Goal: Information Seeking & Learning: Learn about a topic

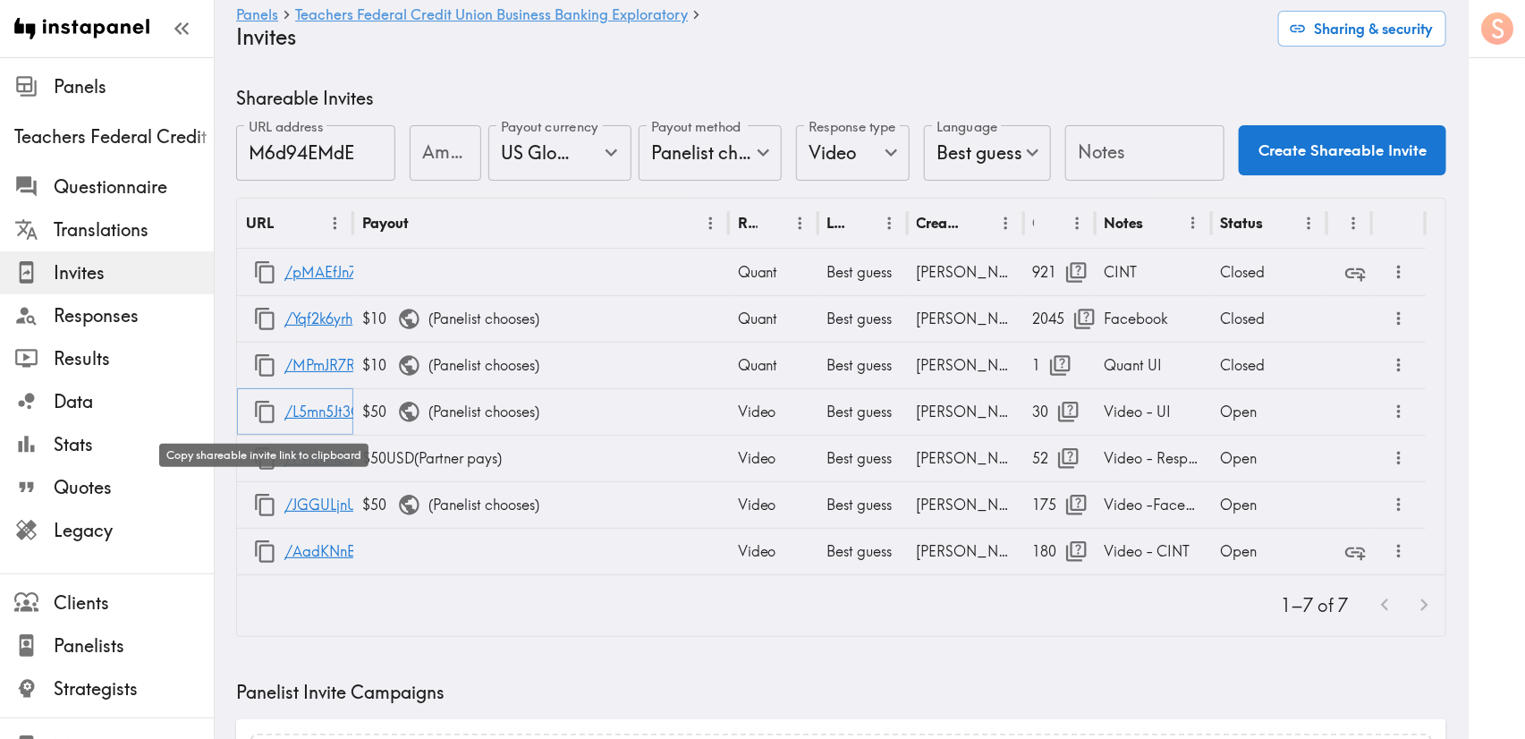
click at [258, 402] on icon "button" at bounding box center [265, 412] width 24 height 24
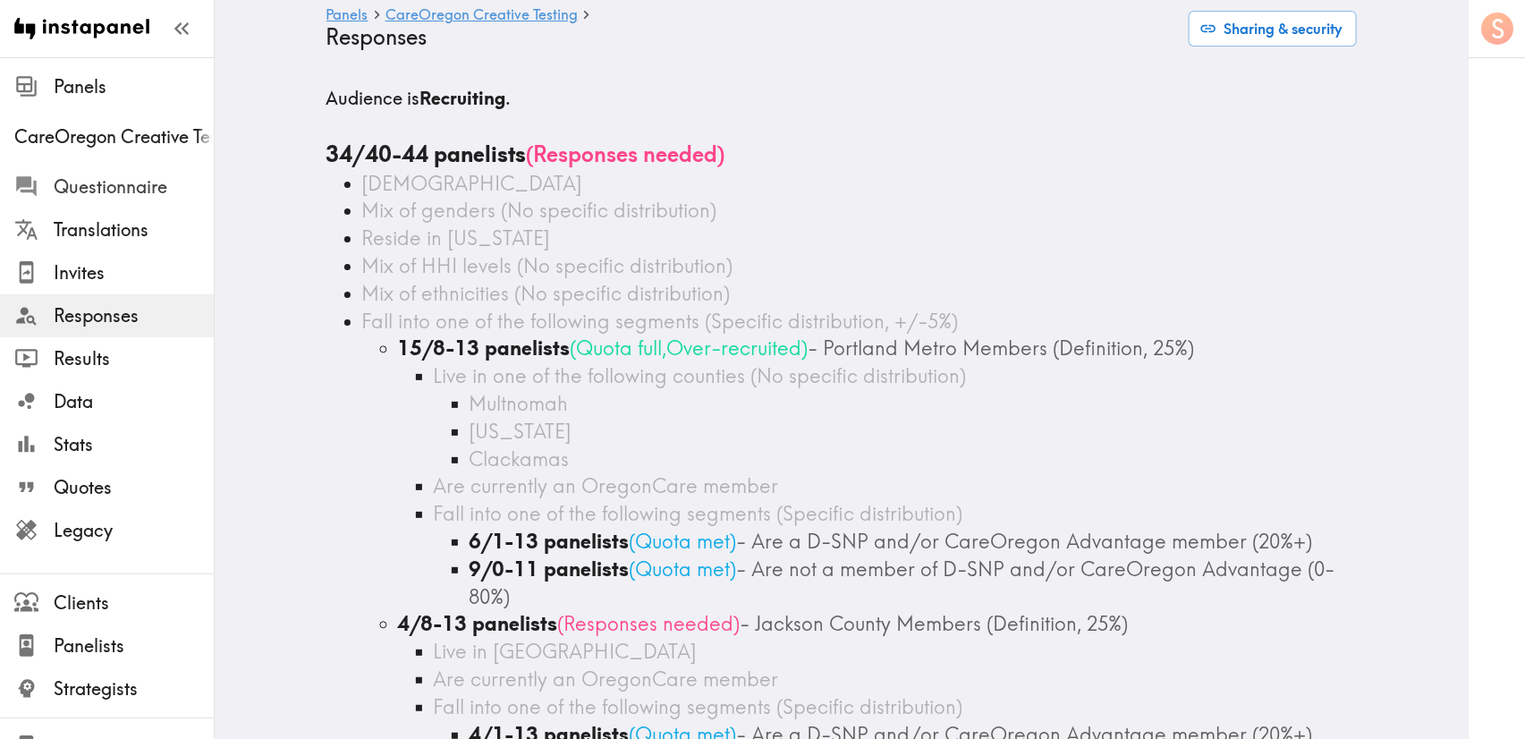
click at [65, 196] on span "Questionnaire" at bounding box center [134, 186] width 160 height 25
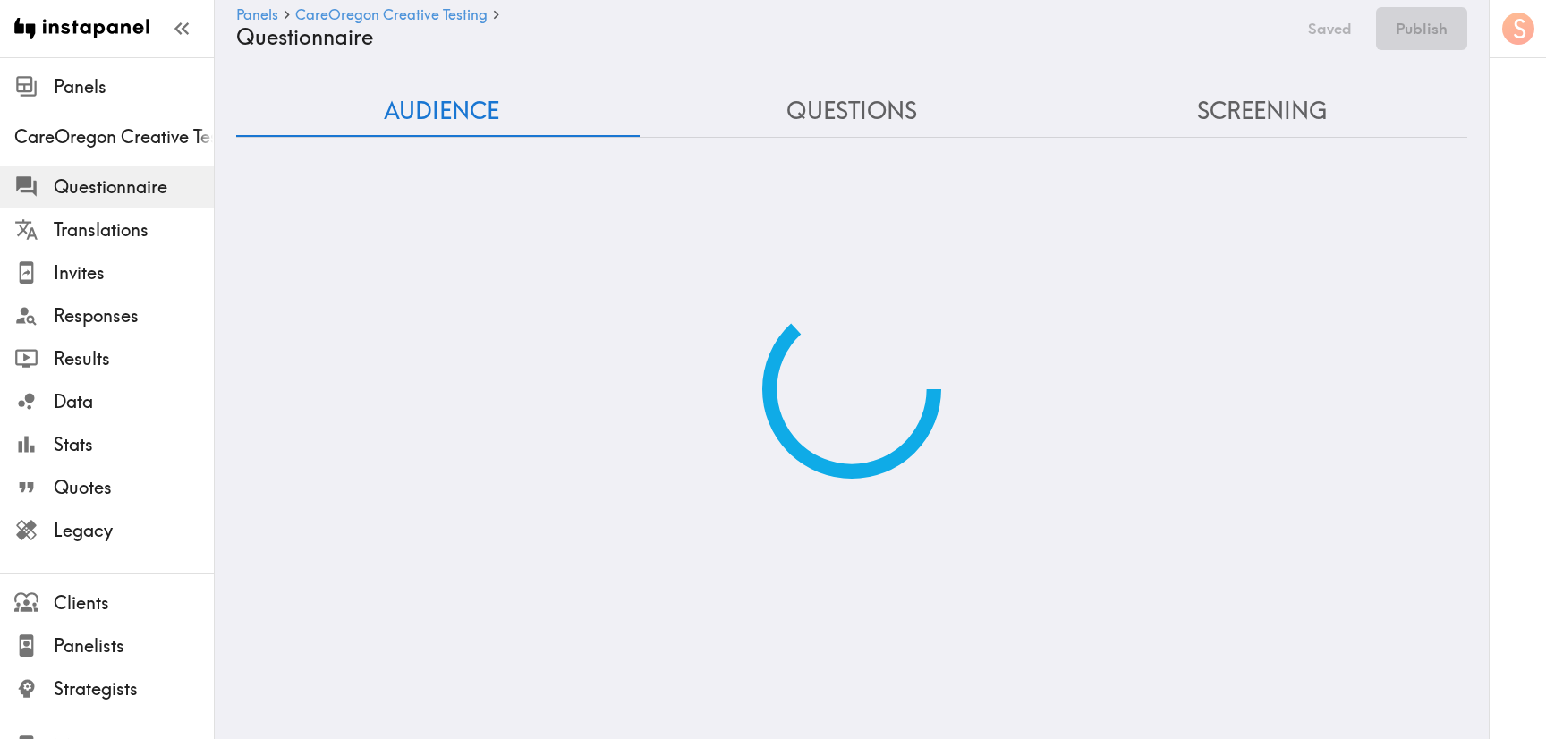
click at [1241, 113] on div "Audience Questions Screening" at bounding box center [851, 282] width 1231 height 393
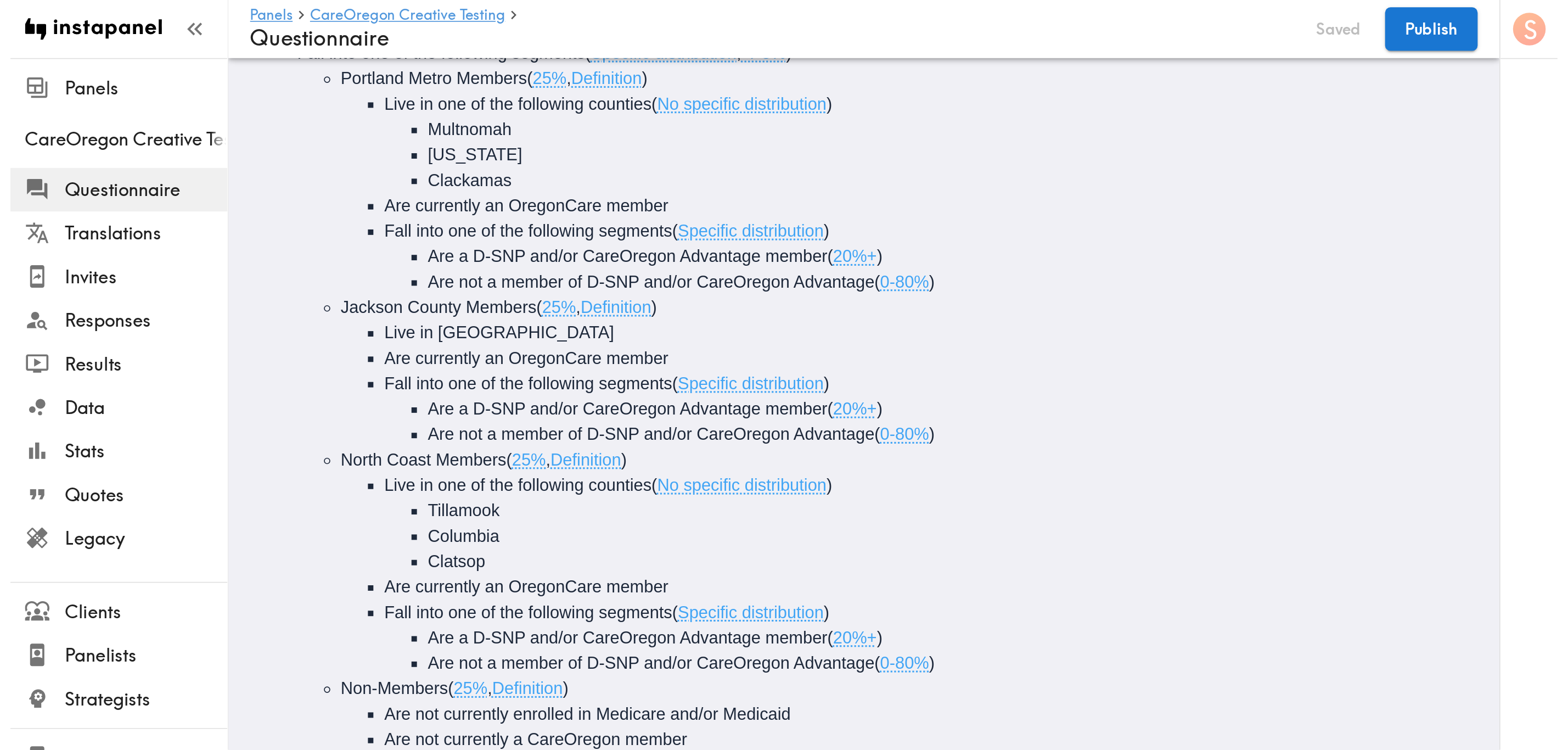
scroll to position [23, 0]
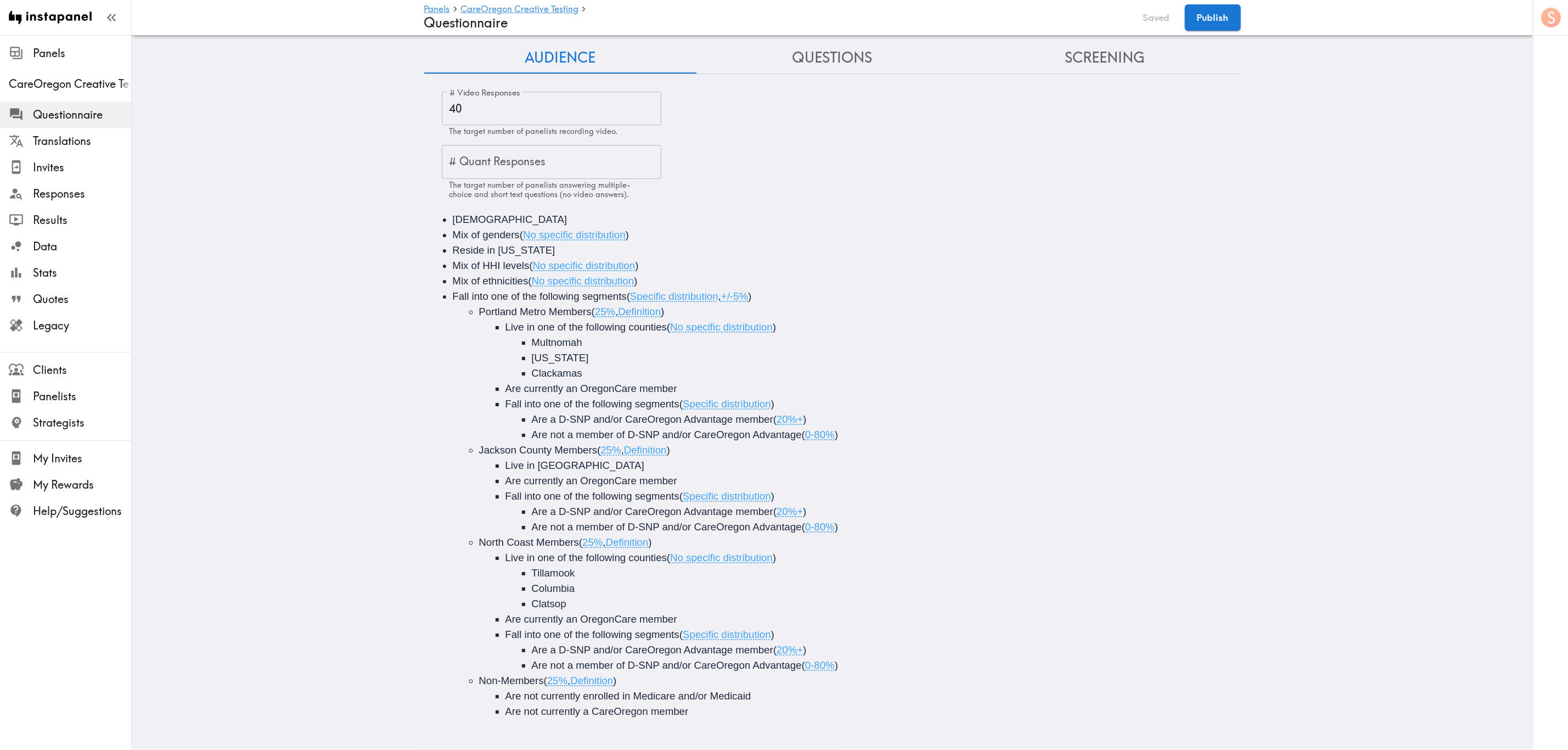
click at [948, 51] on button "Screening" at bounding box center [1105, 58] width 272 height 31
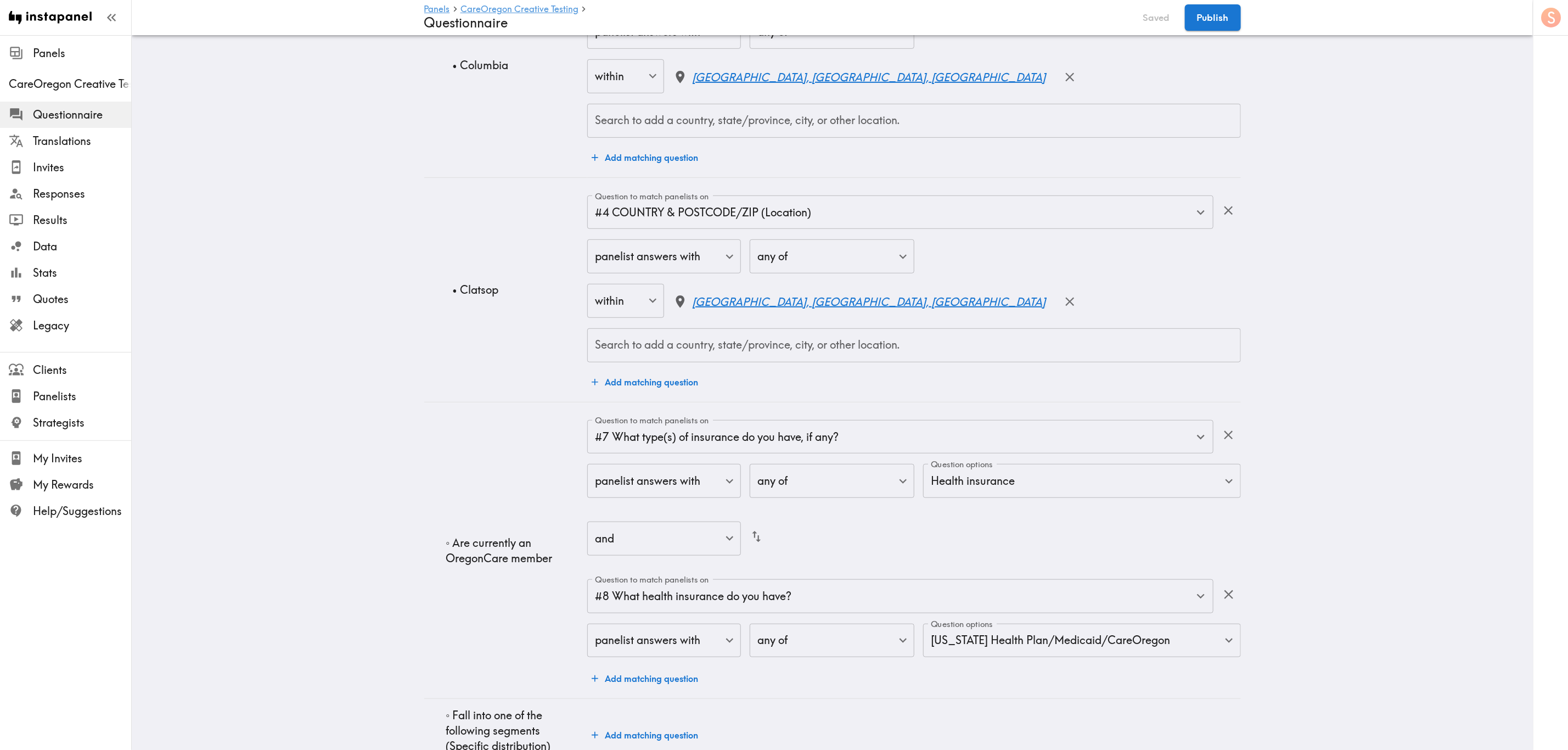
scroll to position [3528, 0]
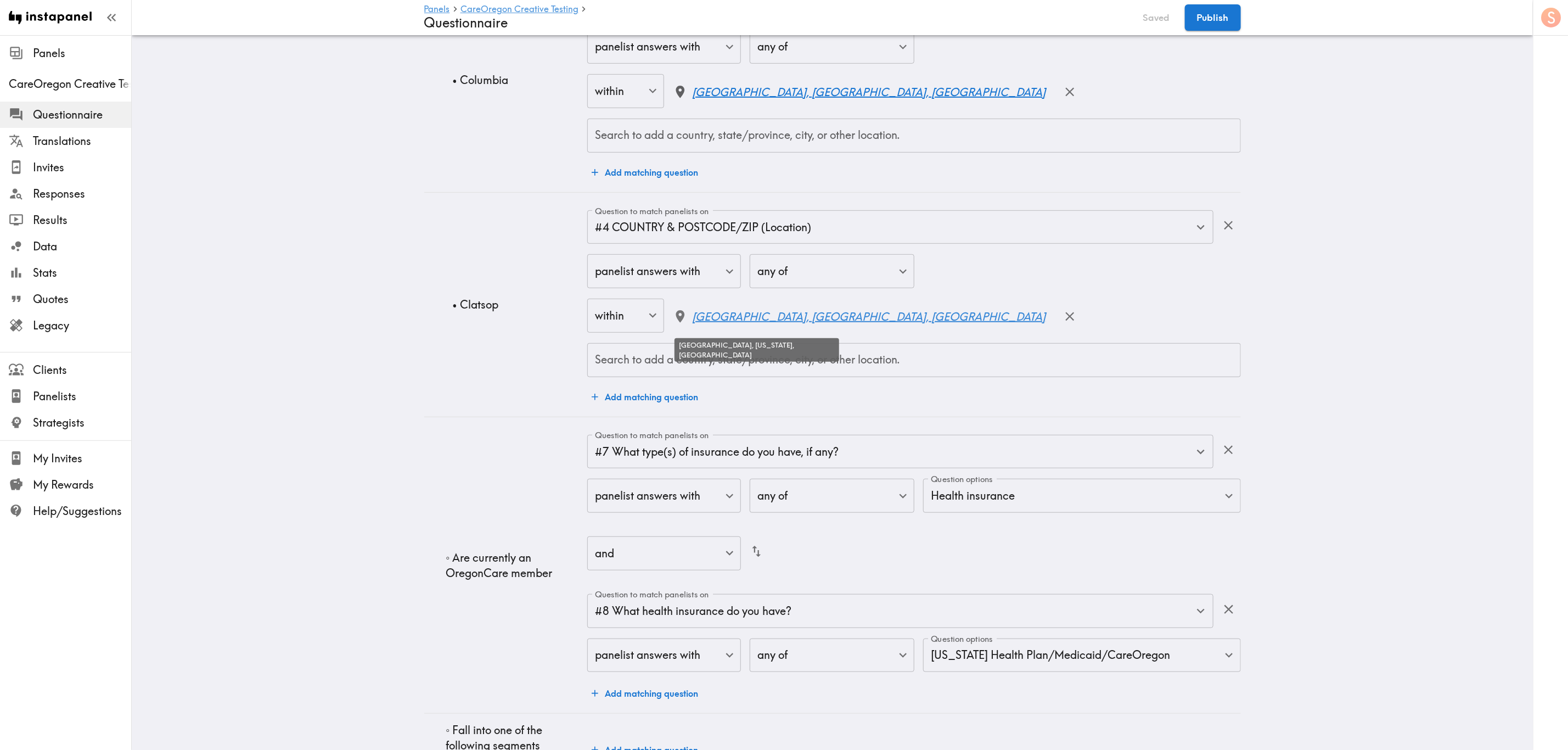
click at [736, 320] on p "Clatsop County, OR, USA" at bounding box center [870, 317] width 353 height 15
click at [498, 345] on td "• Clatsop" at bounding box center [506, 304] width 164 height 225
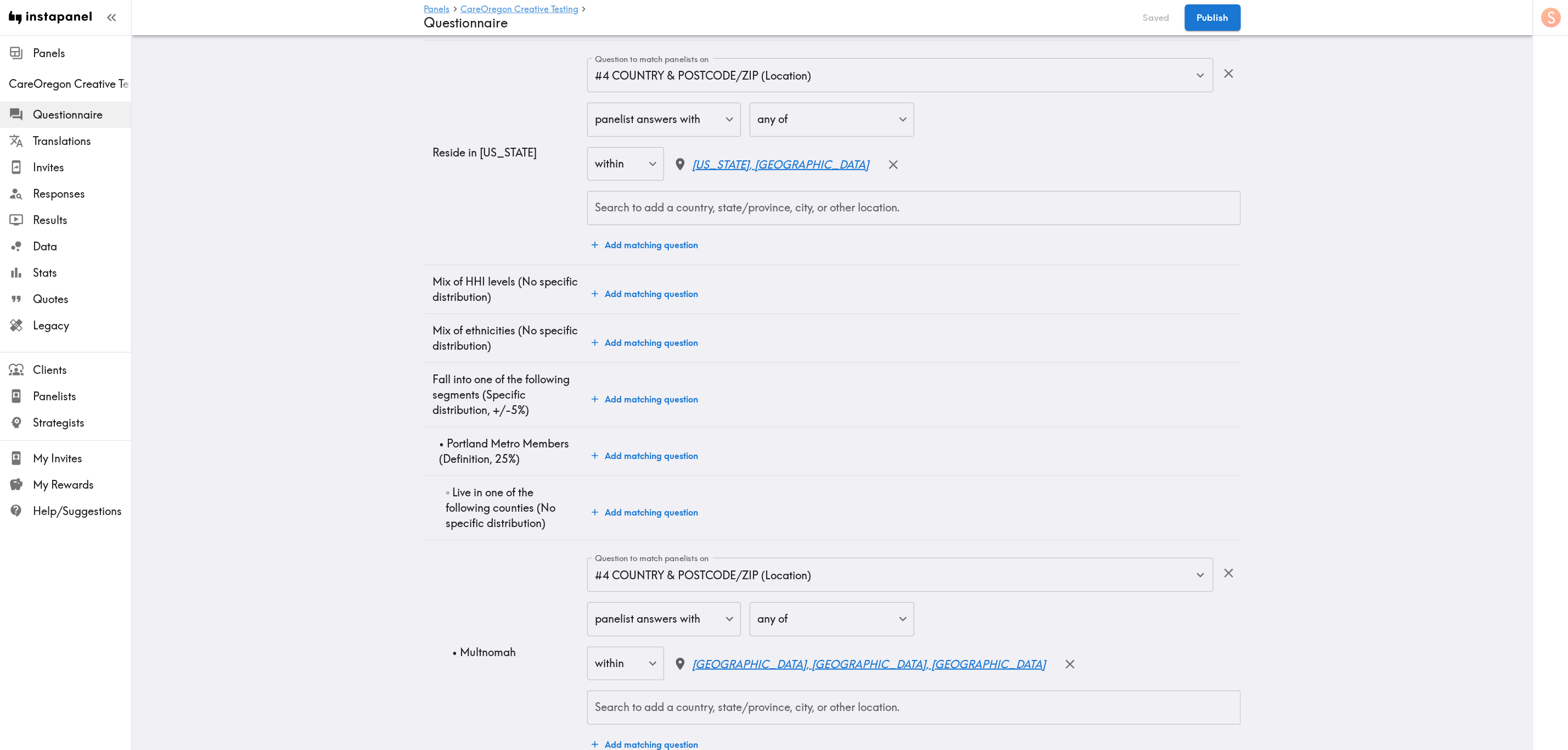
scroll to position [0, 0]
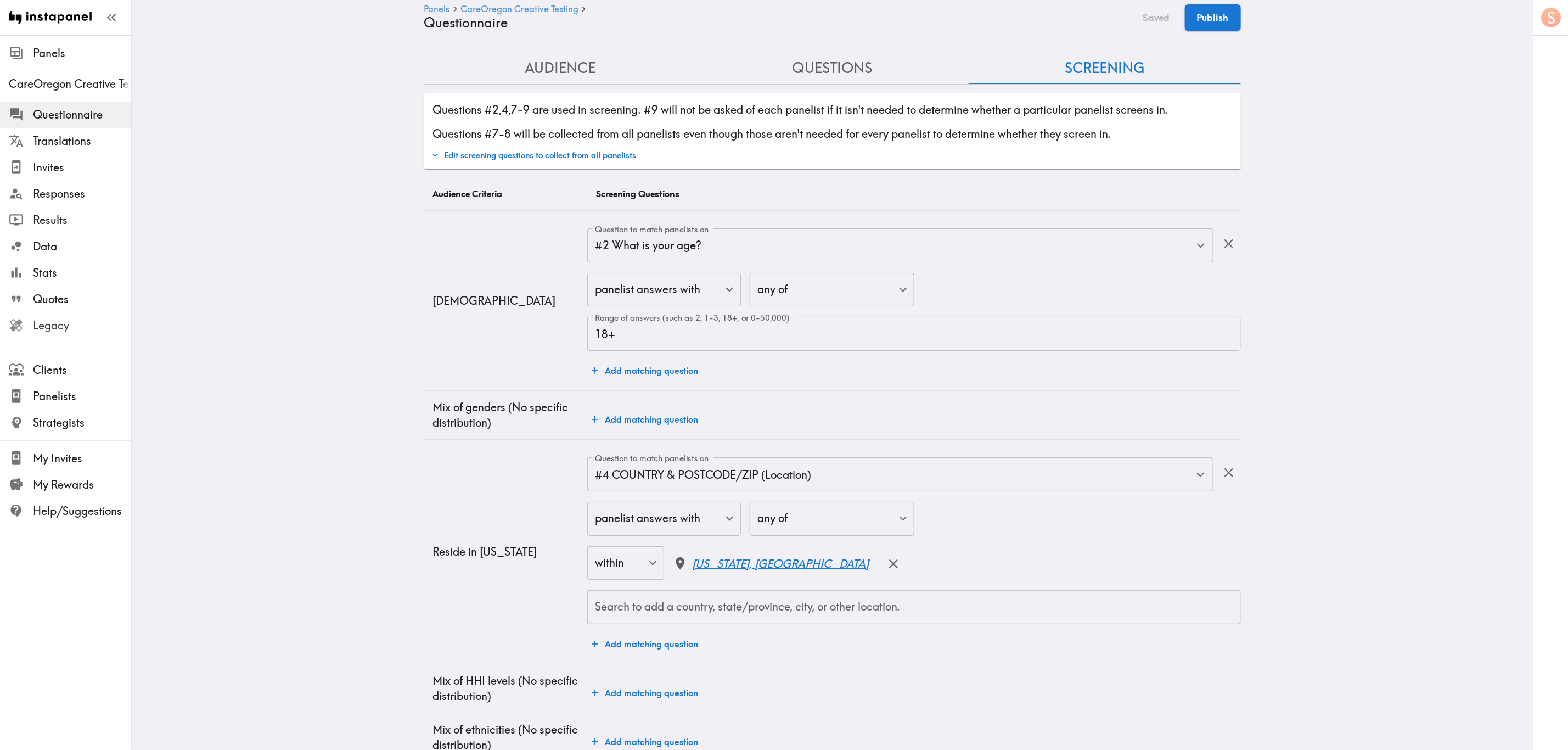
click at [90, 327] on span "Legacy" at bounding box center [82, 325] width 98 height 15
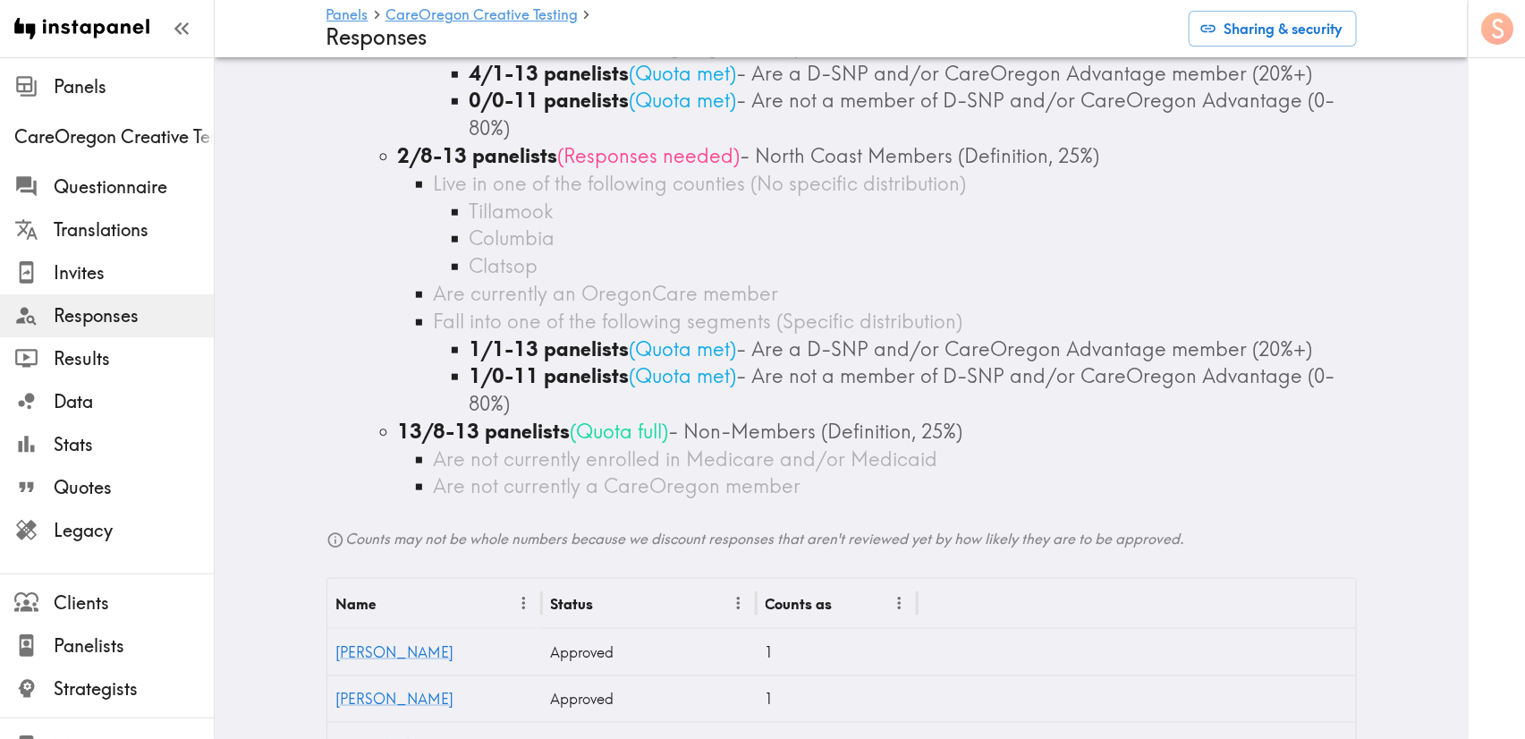
scroll to position [671, 0]
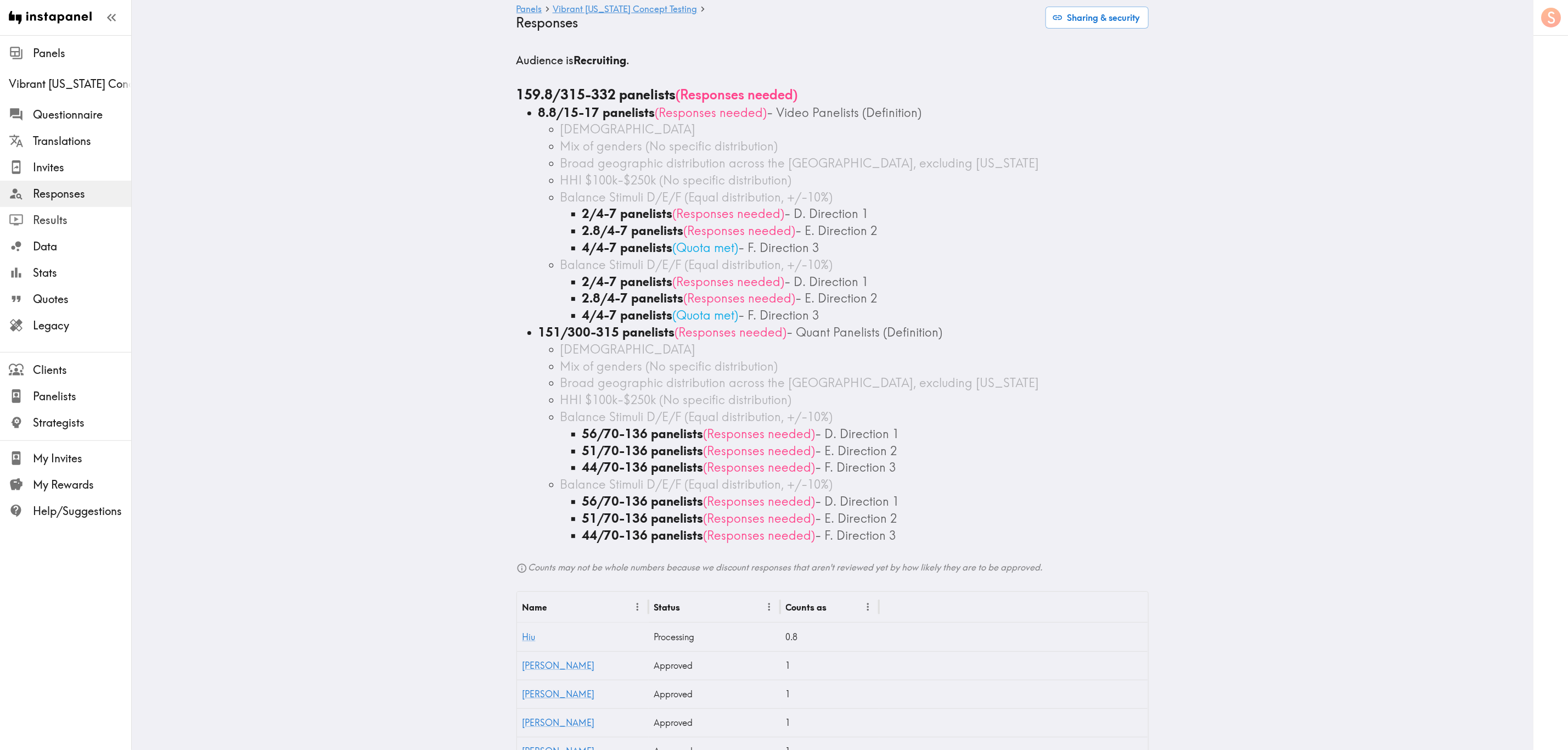
click at [111, 216] on span "Results" at bounding box center [82, 220] width 98 height 15
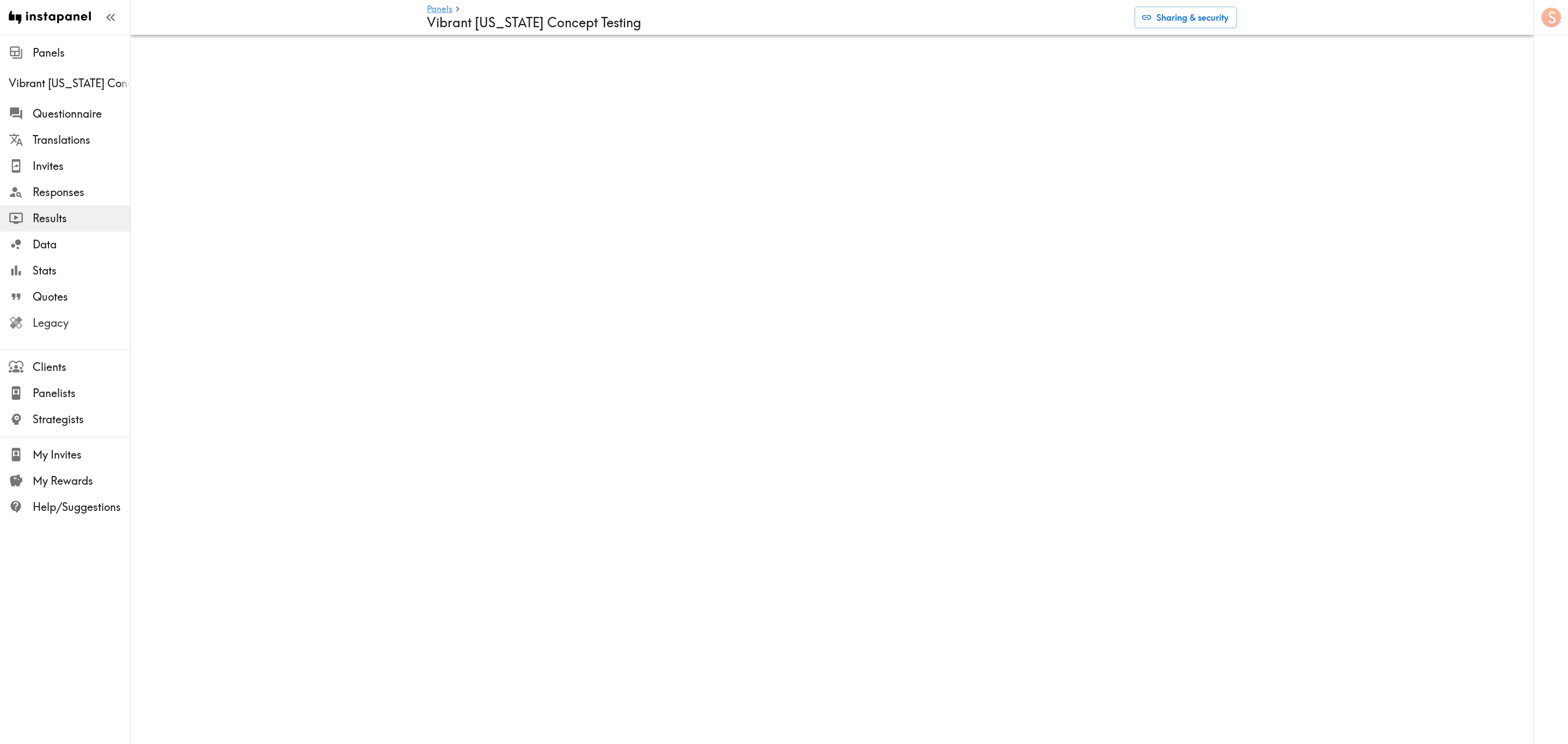
click at [93, 331] on span "Legacy" at bounding box center [82, 323] width 97 height 19
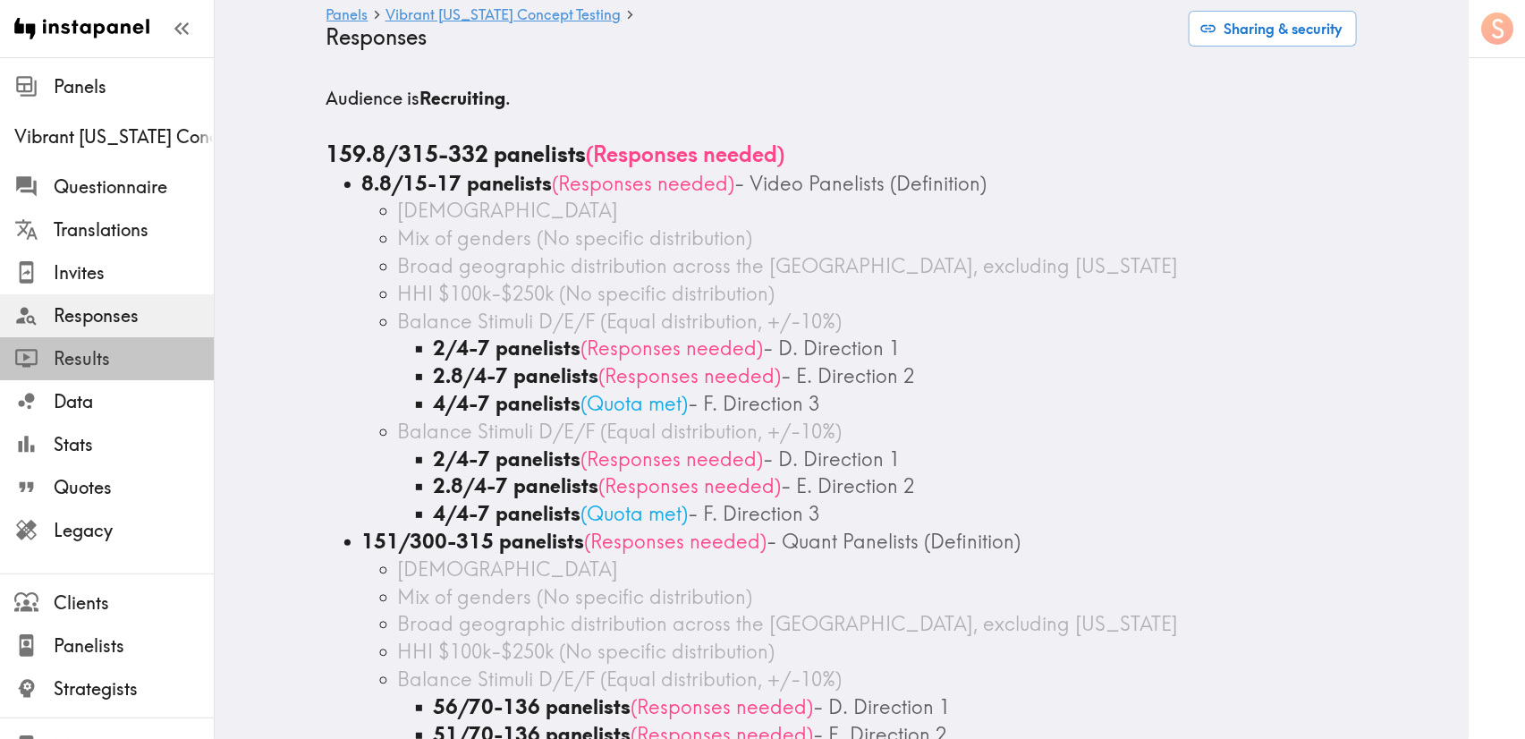
click at [147, 350] on span "Results" at bounding box center [134, 358] width 160 height 25
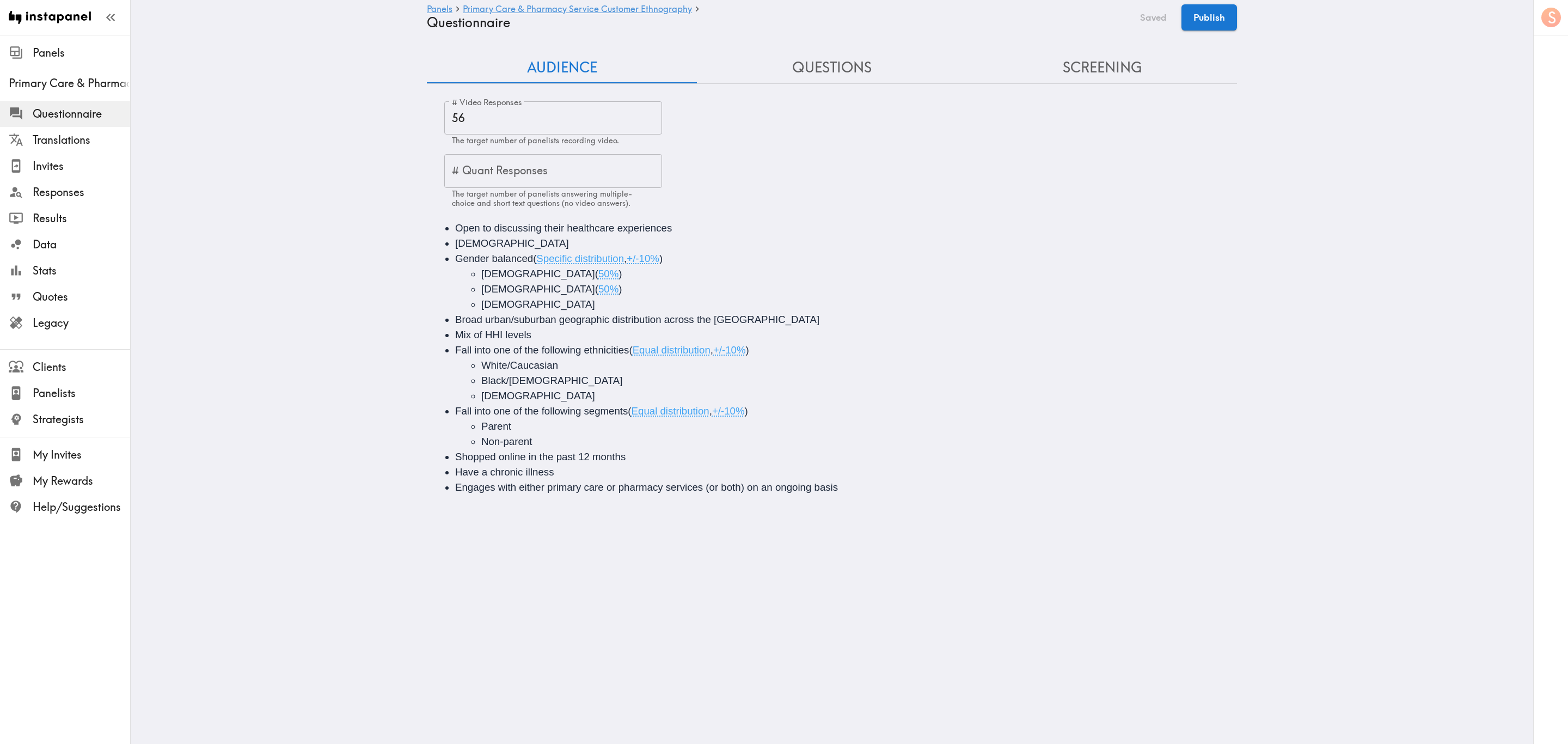
click at [819, 72] on button "Questions" at bounding box center [832, 68] width 270 height 31
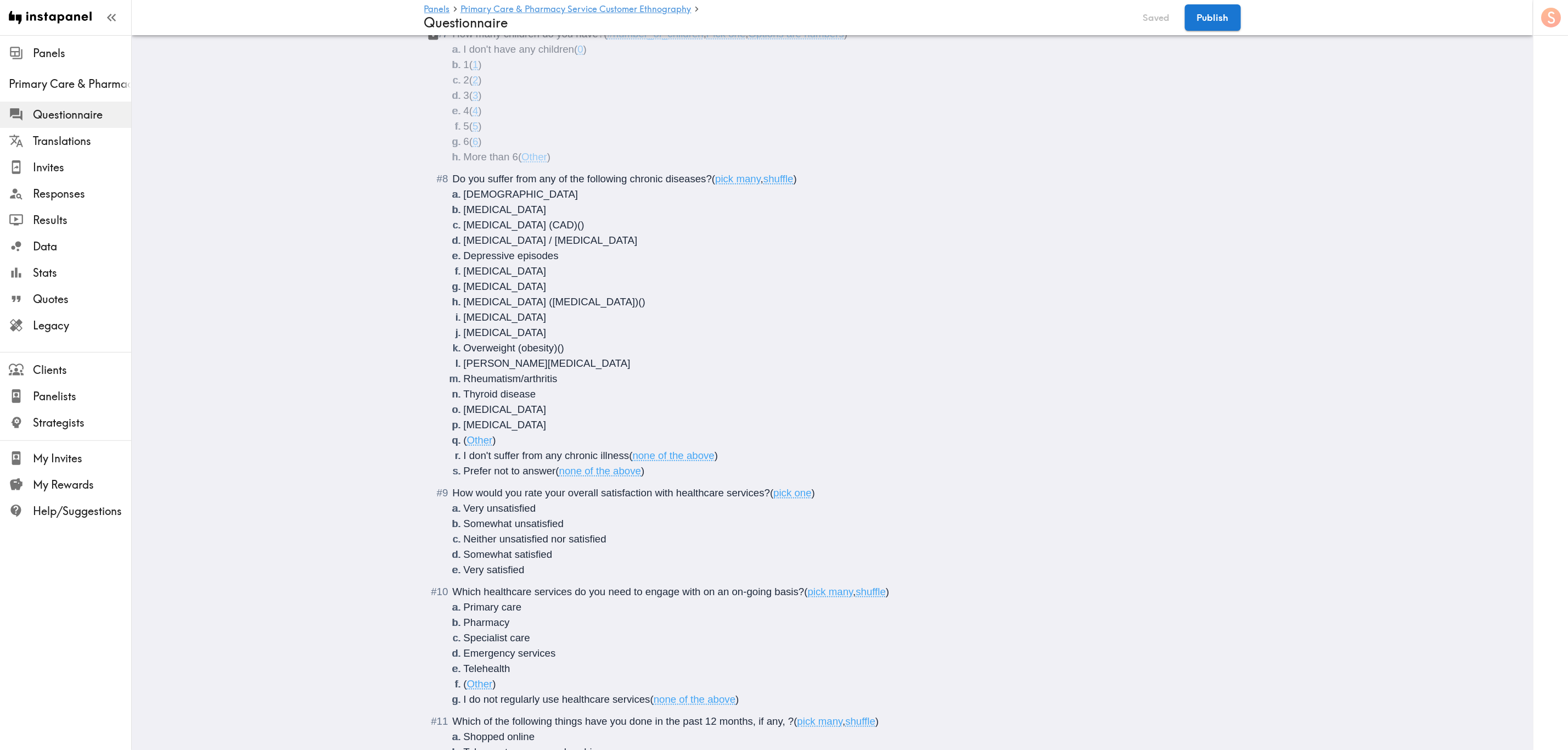
scroll to position [659, 0]
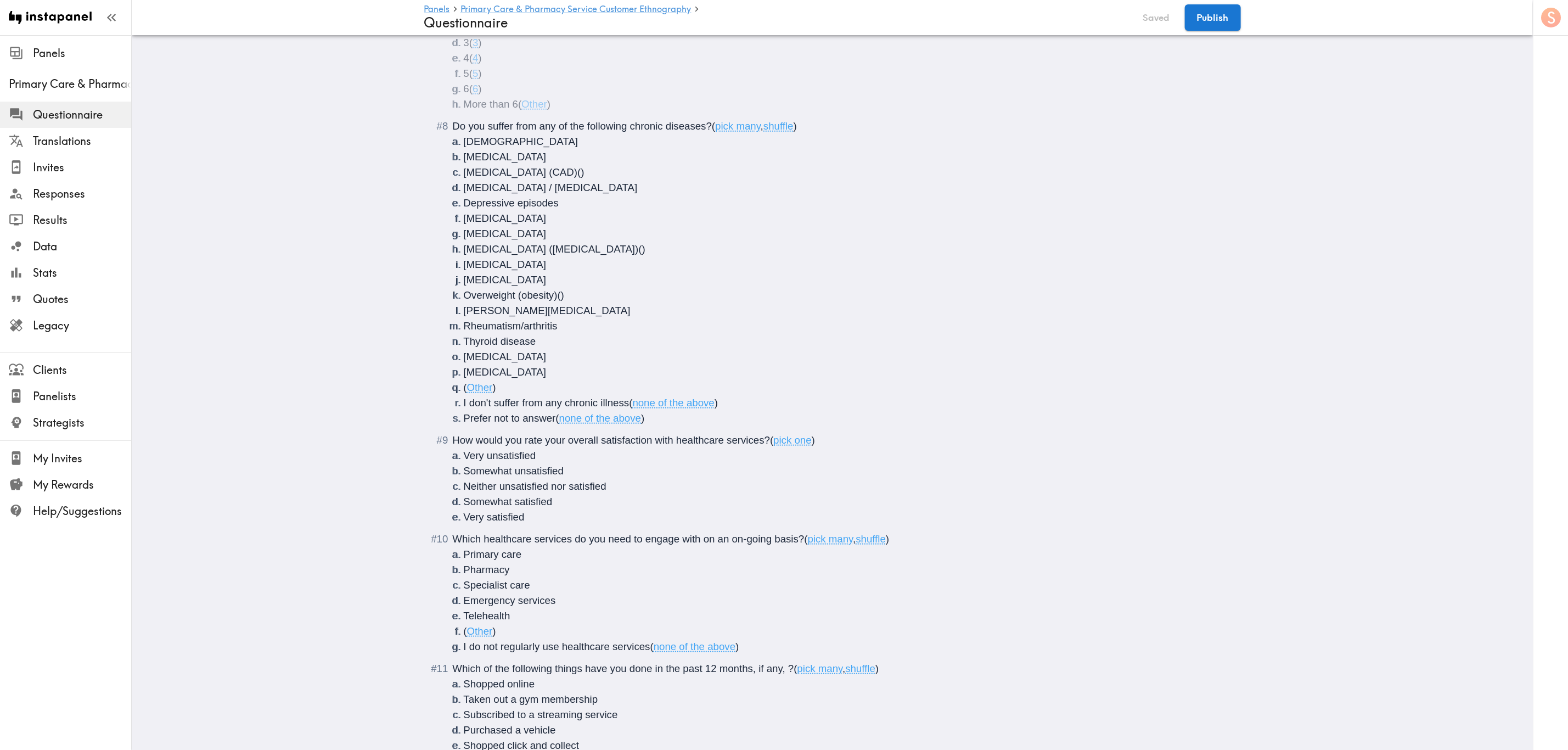
click at [550, 441] on span "How would you rate your overall satisfaction with healthcare services?" at bounding box center [612, 440] width 318 height 12
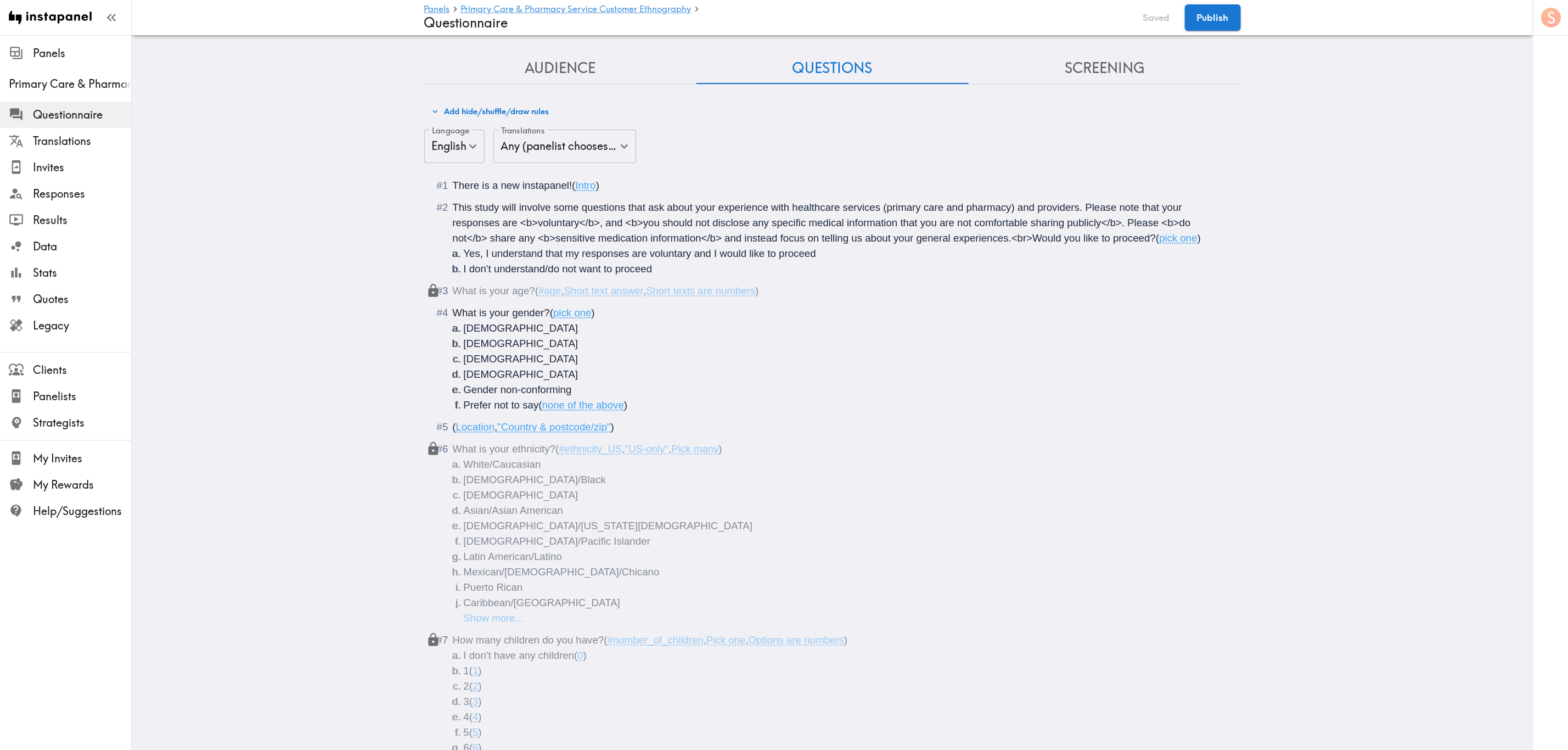
scroll to position [824, 0]
